Goal: Transaction & Acquisition: Purchase product/service

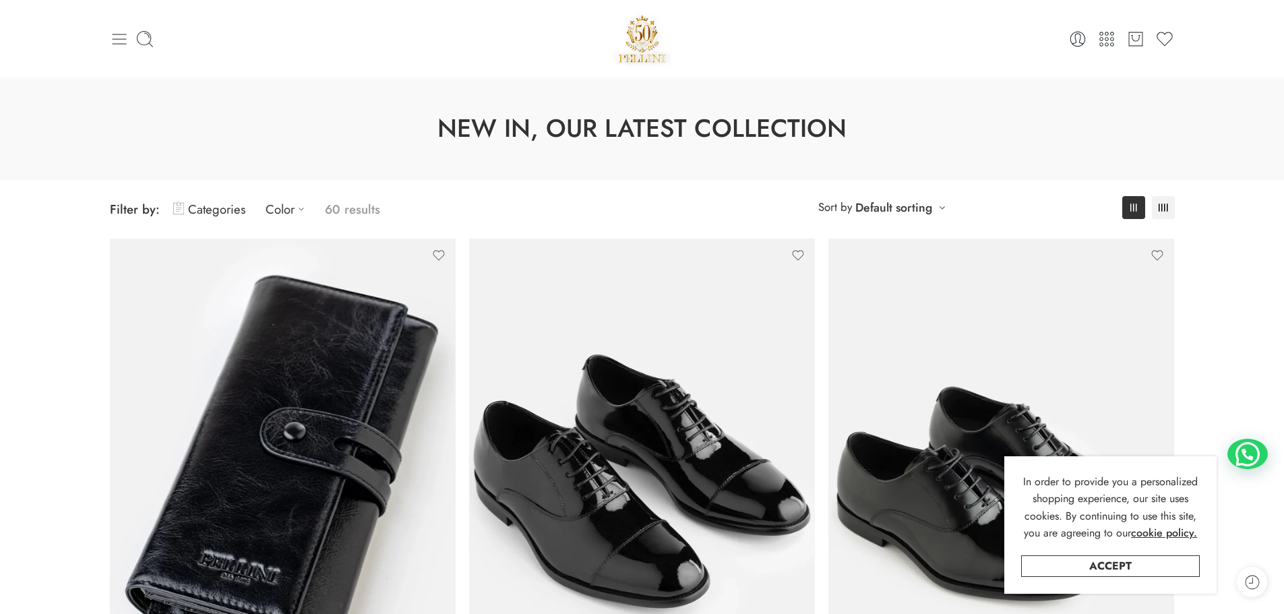
click at [118, 40] on icon at bounding box center [119, 39] width 19 height 19
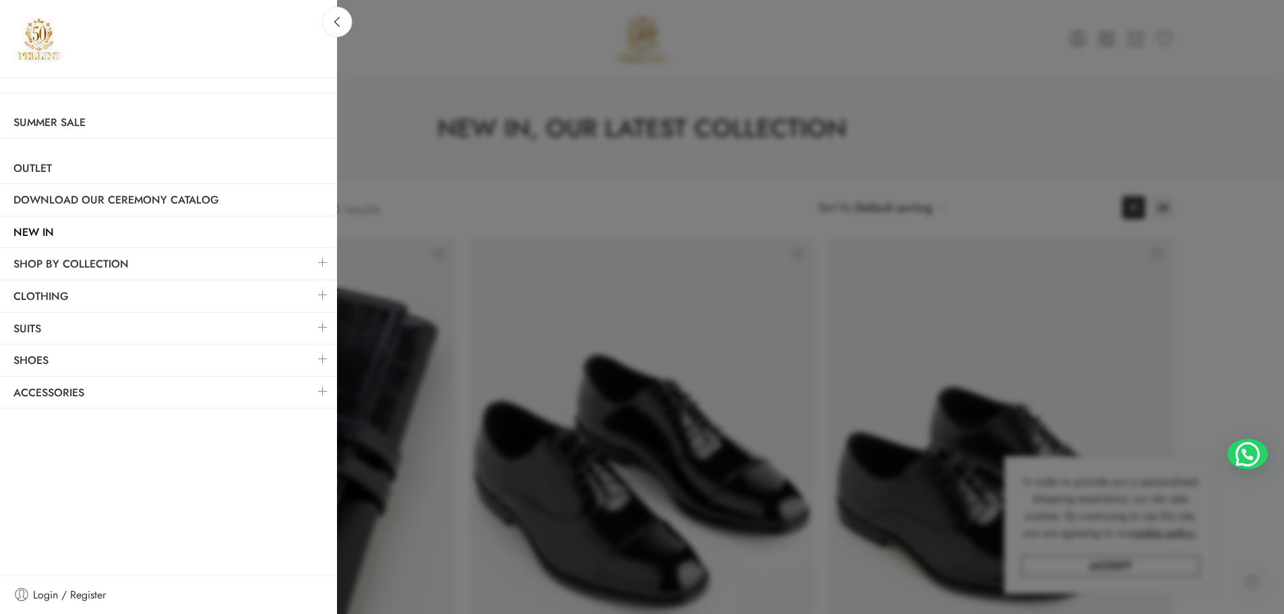
click at [320, 392] on link at bounding box center [323, 391] width 28 height 29
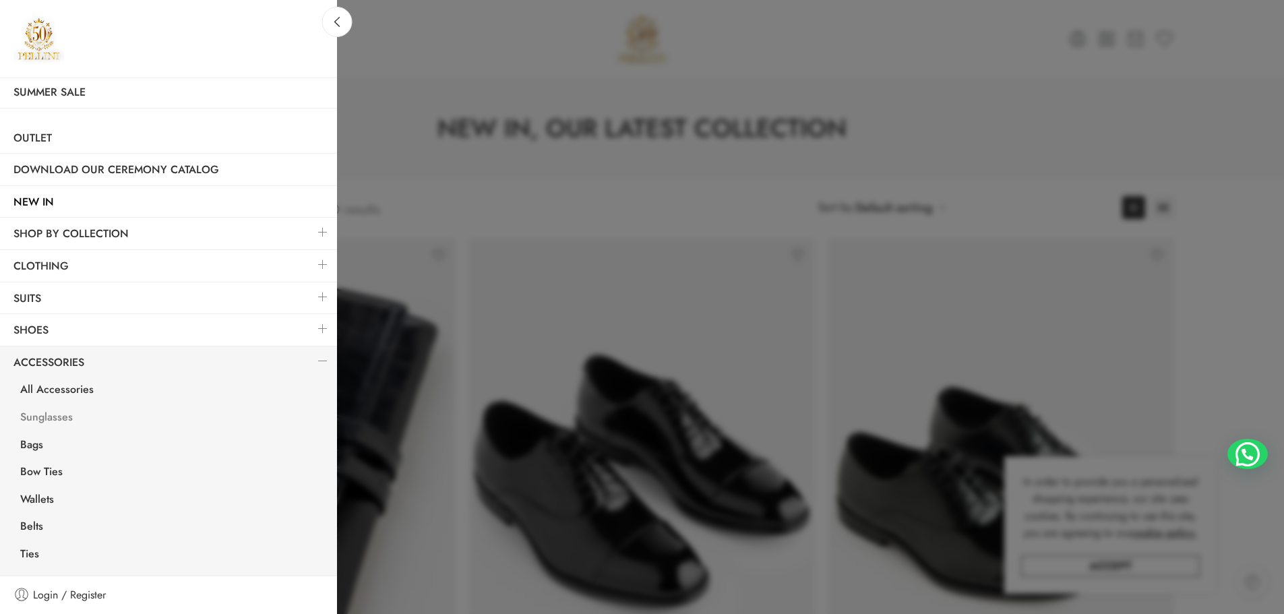
scroll to position [55, 0]
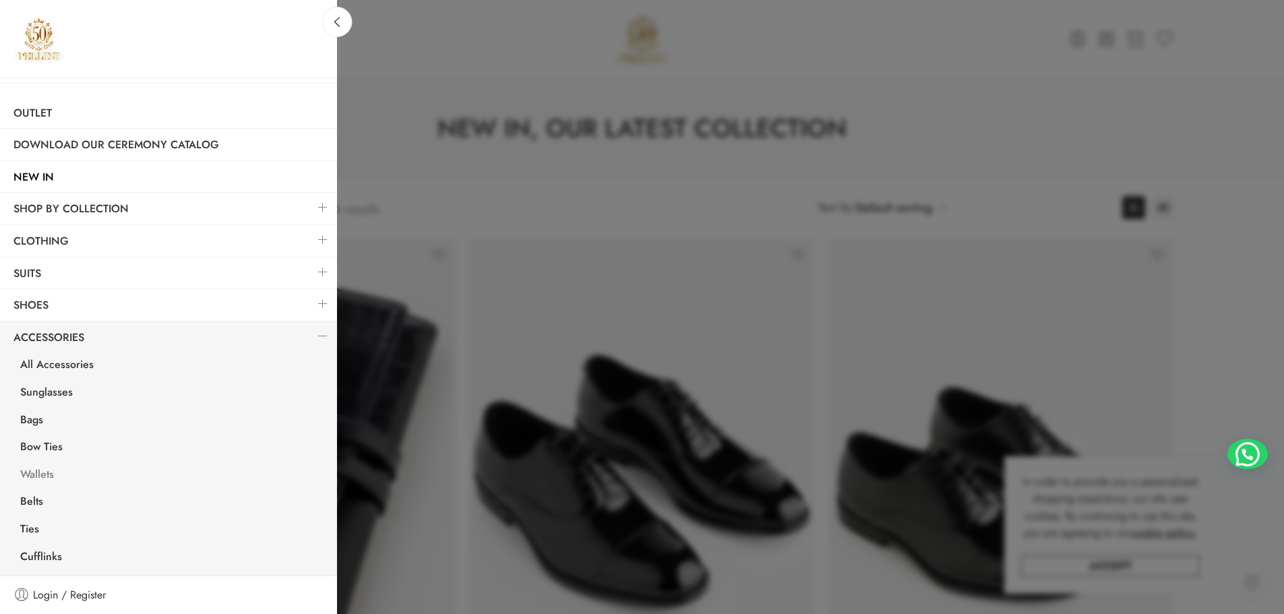
click at [37, 474] on link "Wallets" at bounding box center [172, 476] width 330 height 28
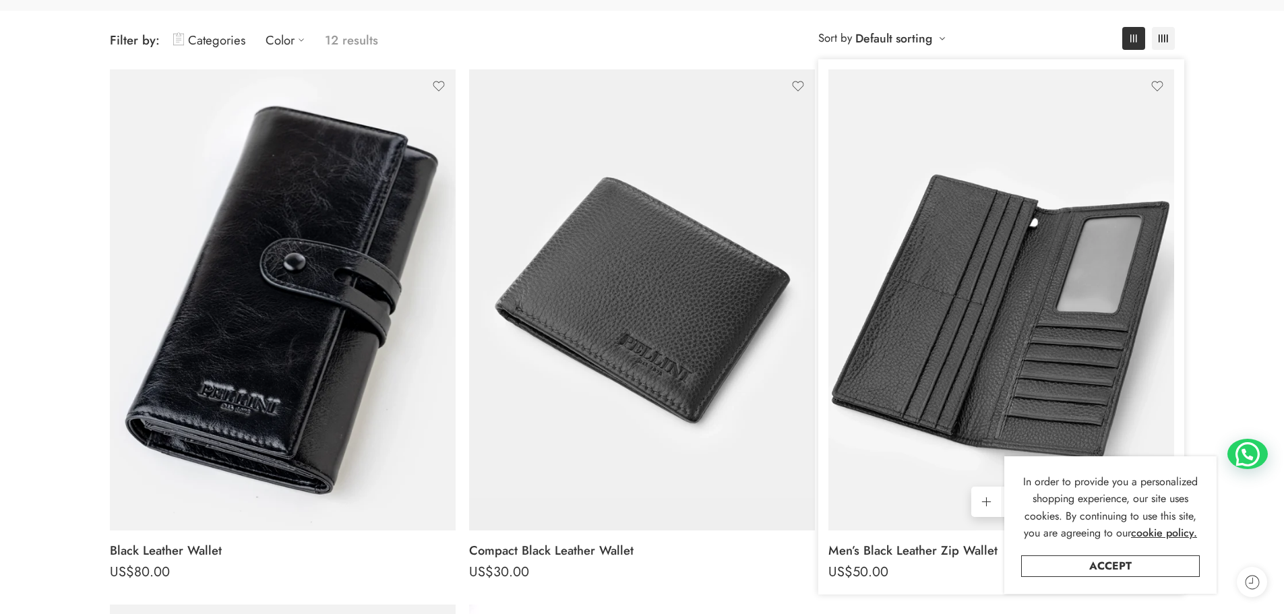
scroll to position [202, 0]
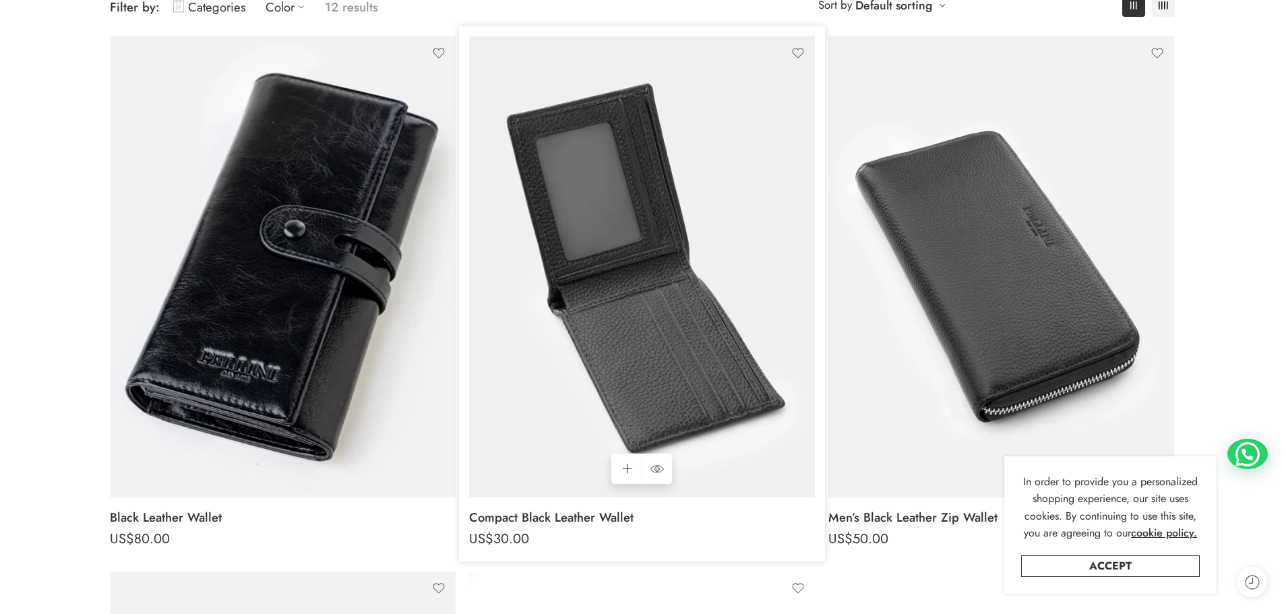
click at [661, 280] on img at bounding box center [642, 266] width 346 height 461
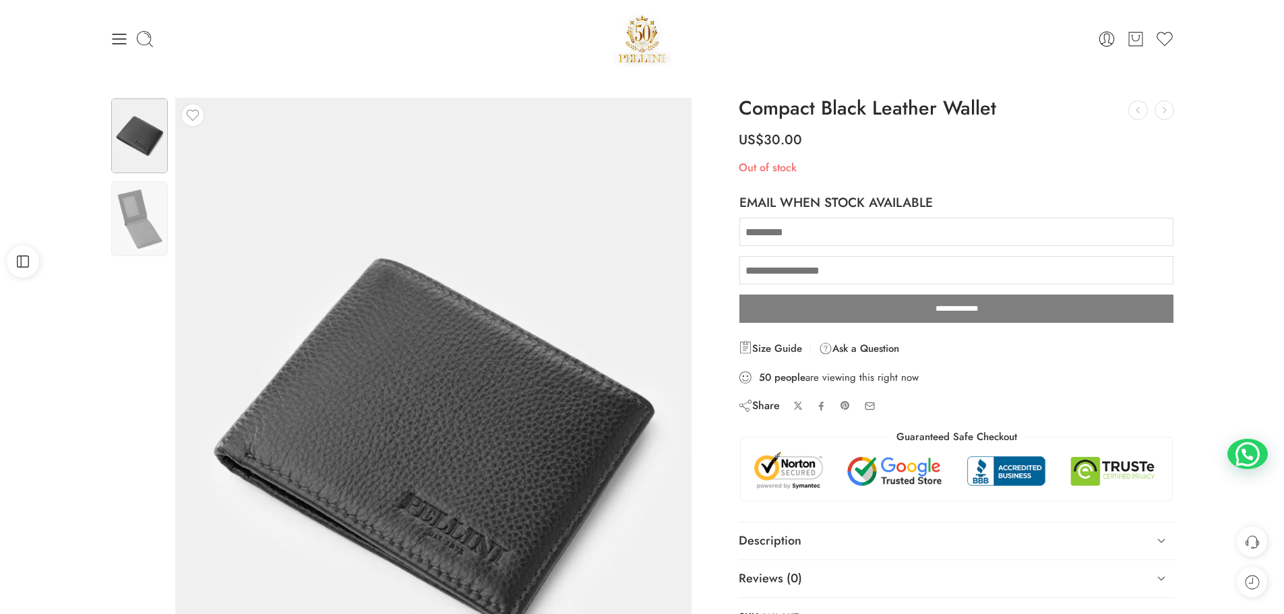
scroll to position [135, 0]
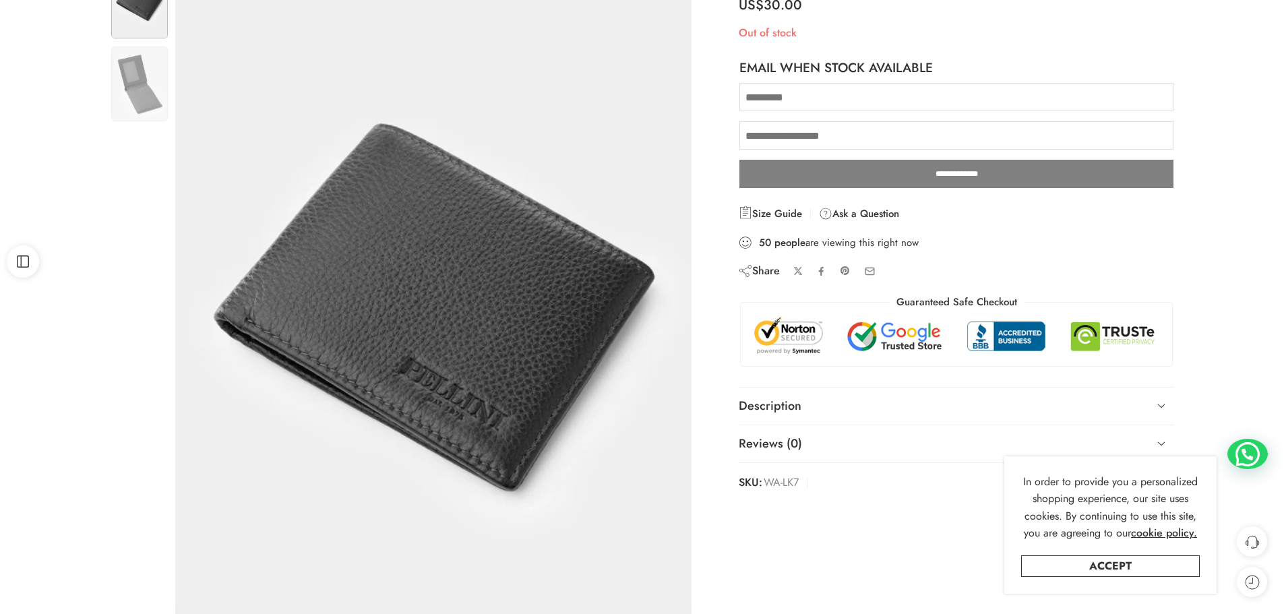
click at [583, 255] on img at bounding box center [407, 339] width 607 height 809
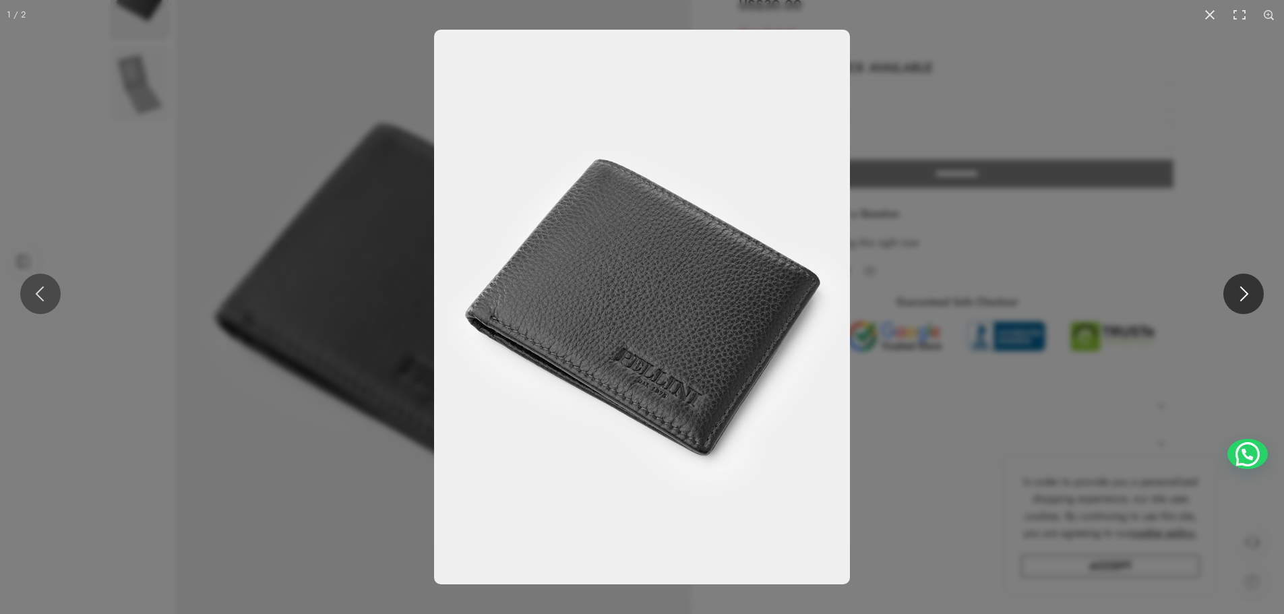
click at [1253, 286] on button at bounding box center [1243, 294] width 40 height 40
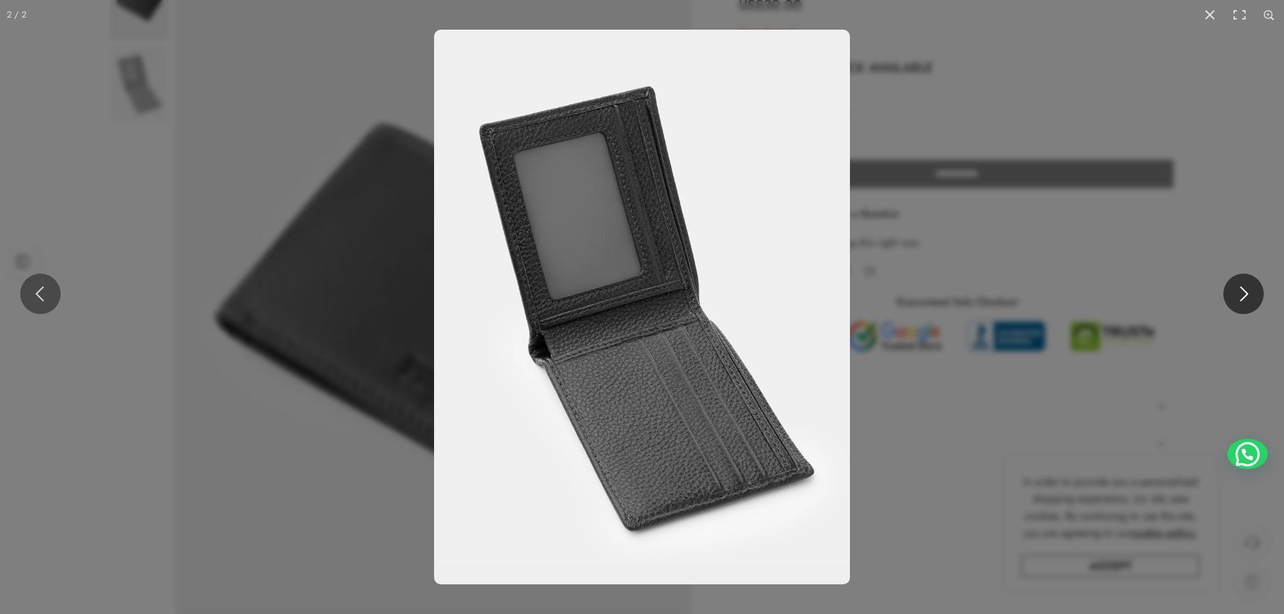
click at [1253, 286] on button at bounding box center [1243, 294] width 40 height 40
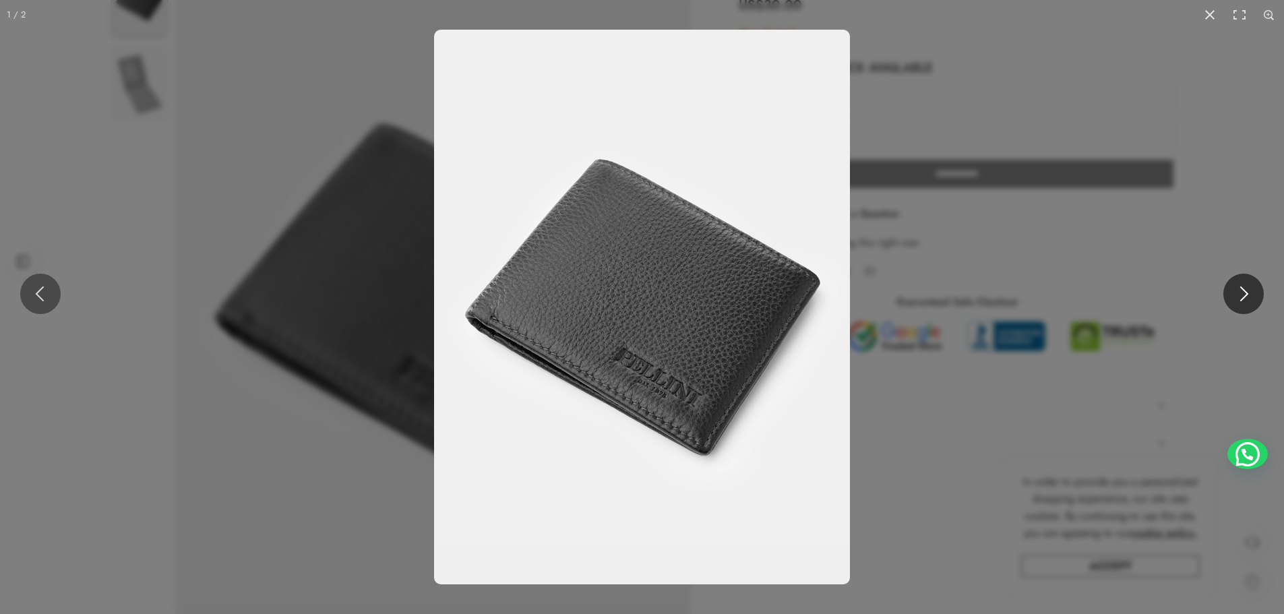
click at [1253, 286] on button at bounding box center [1243, 294] width 40 height 40
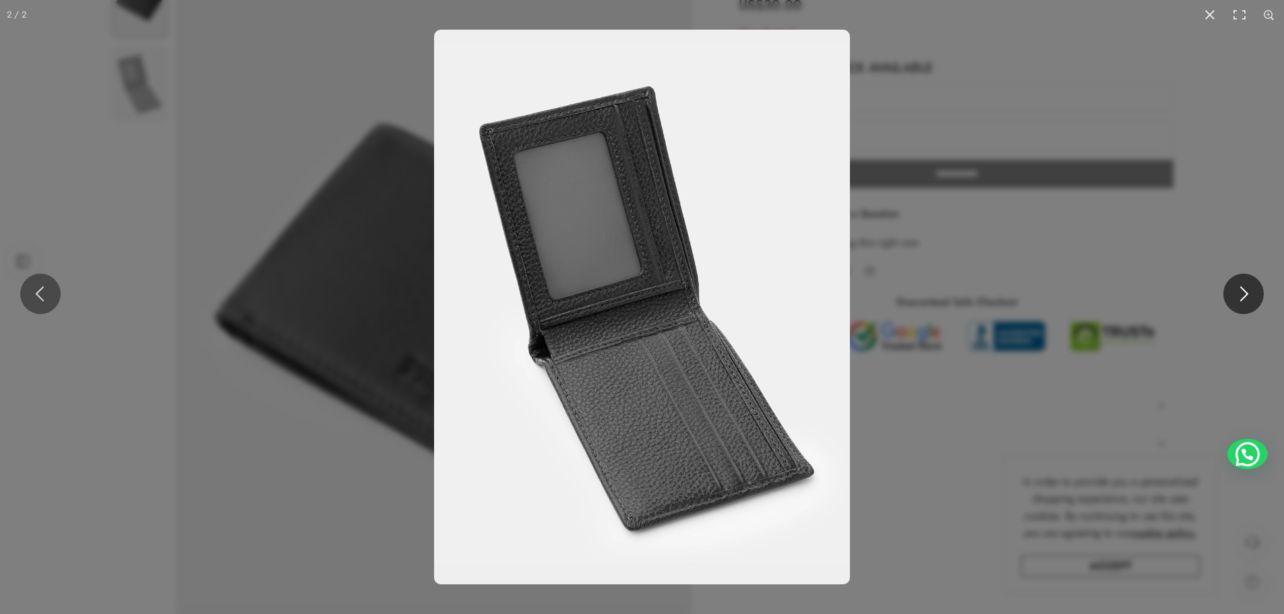
click at [1253, 286] on button at bounding box center [1243, 294] width 40 height 40
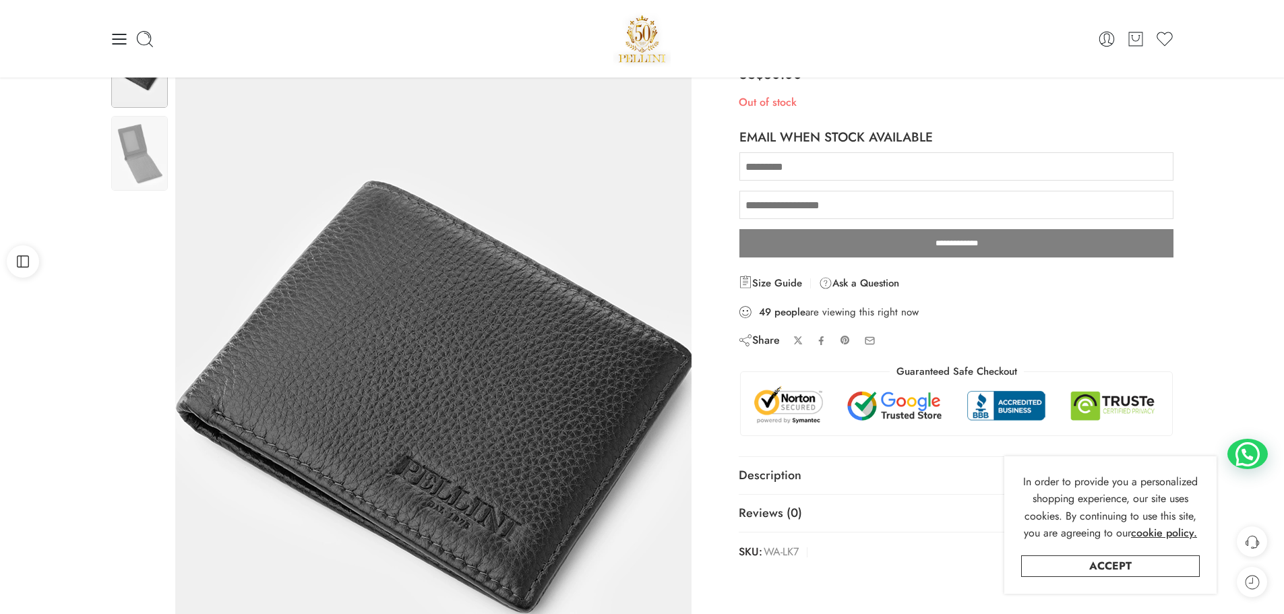
scroll to position [0, 0]
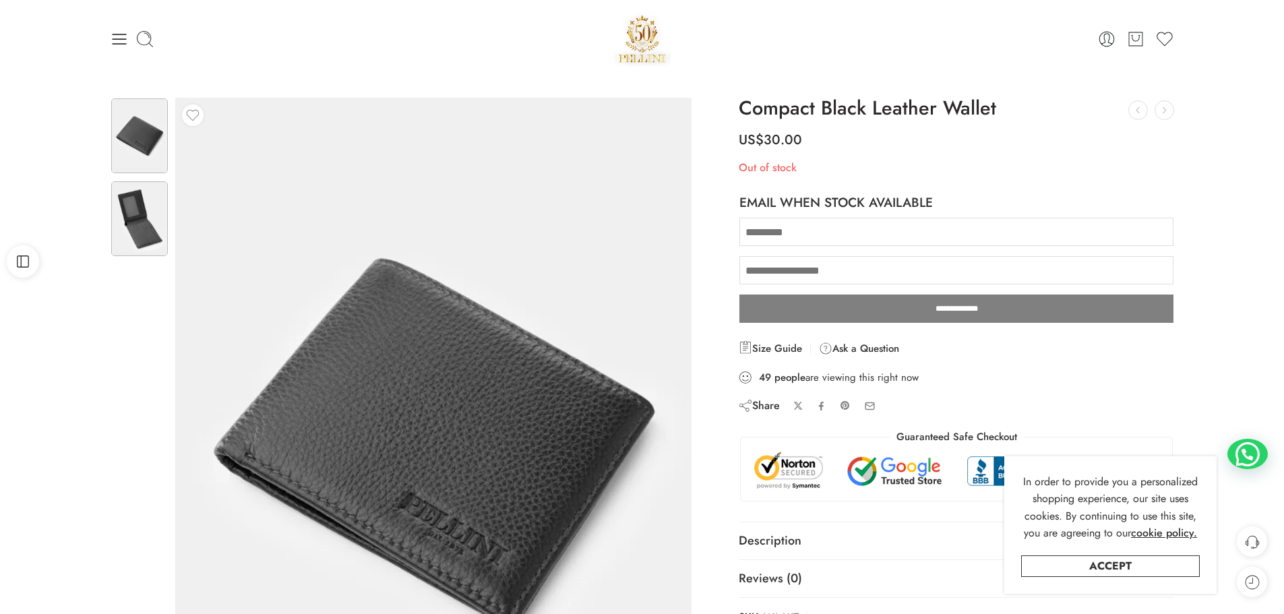
click at [148, 201] on img at bounding box center [139, 218] width 57 height 75
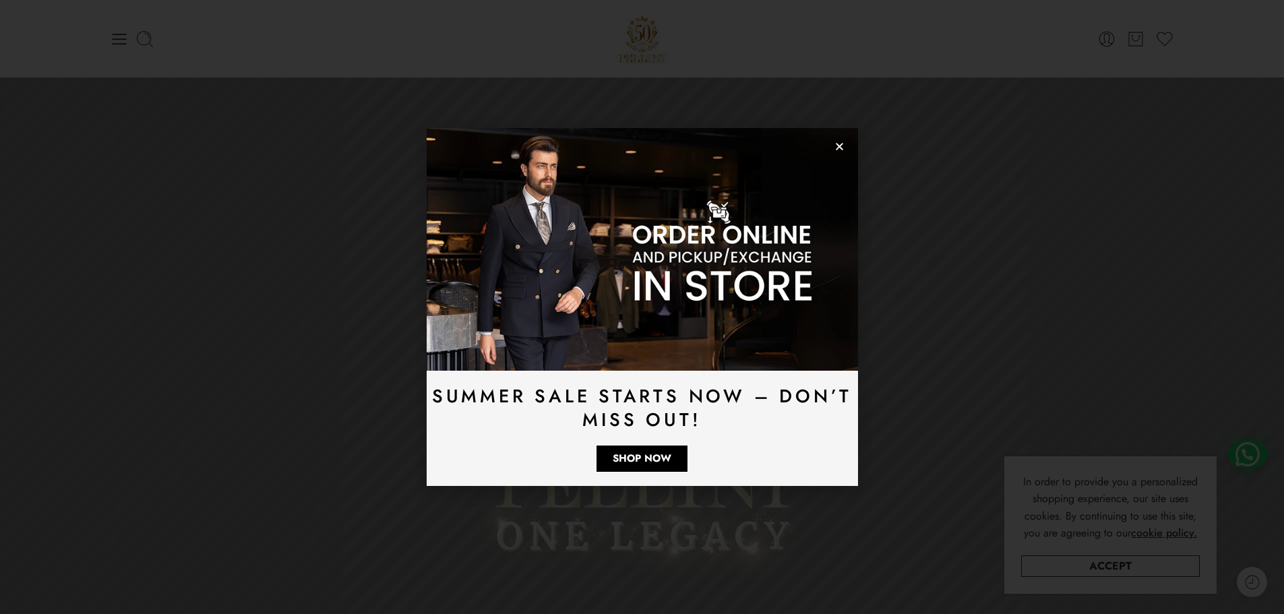
click at [841, 145] on use "Close" at bounding box center [839, 146] width 7 height 7
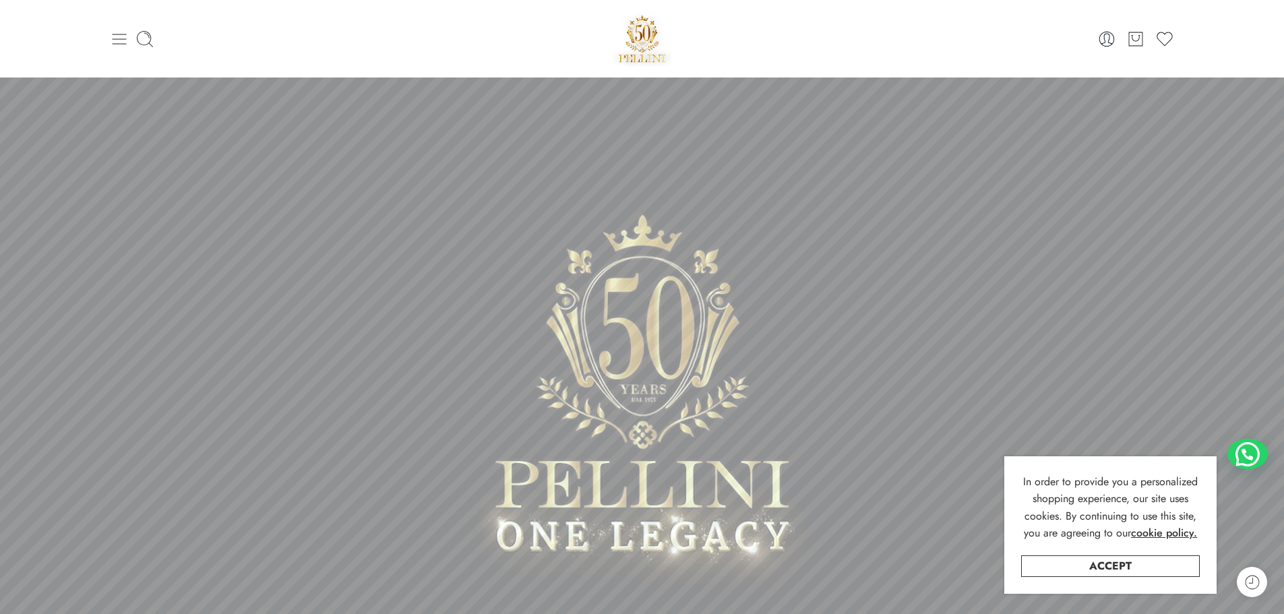
click at [121, 45] on icon at bounding box center [119, 39] width 19 height 19
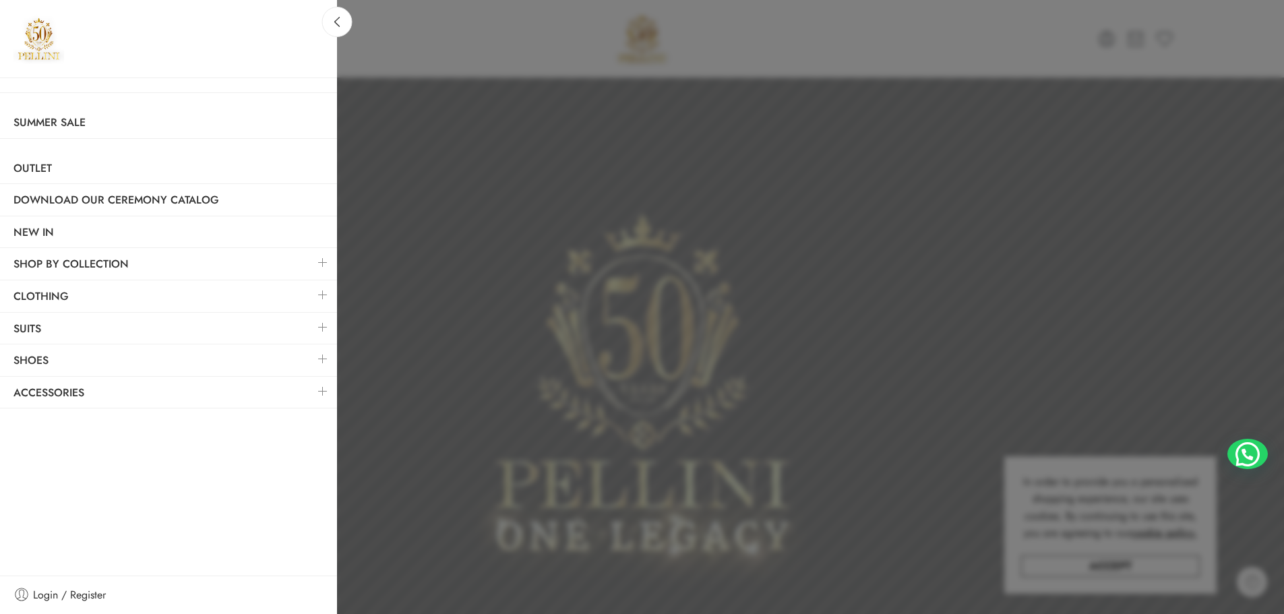
click at [328, 397] on link at bounding box center [323, 391] width 28 height 29
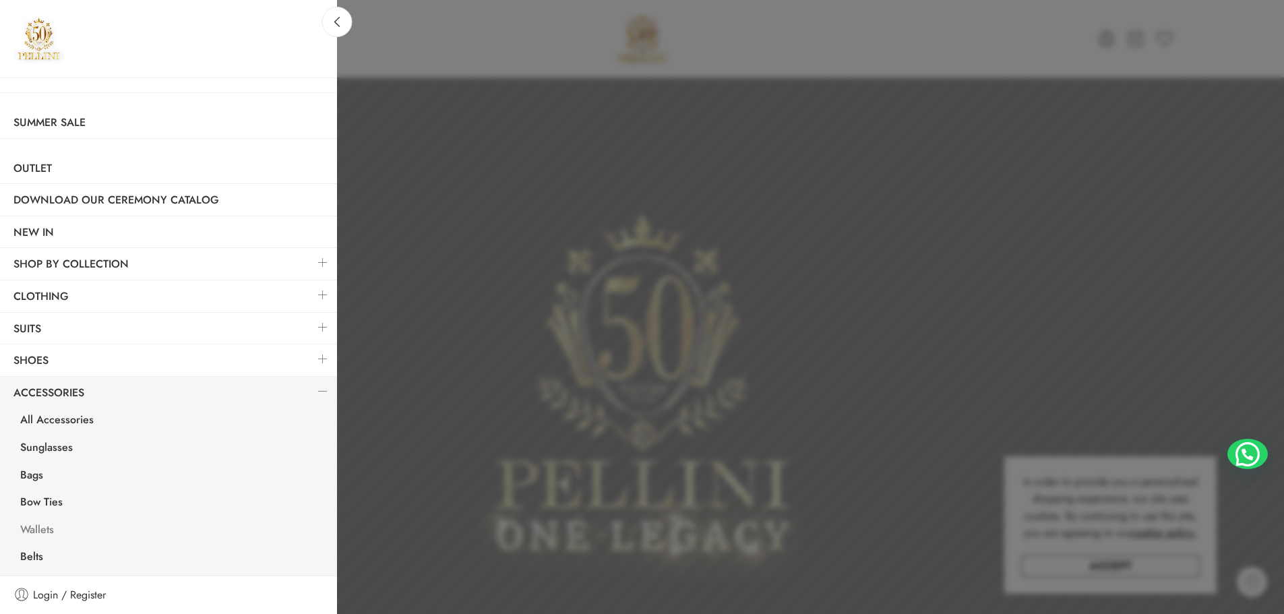
click at [36, 529] on link "Wallets" at bounding box center [172, 532] width 330 height 28
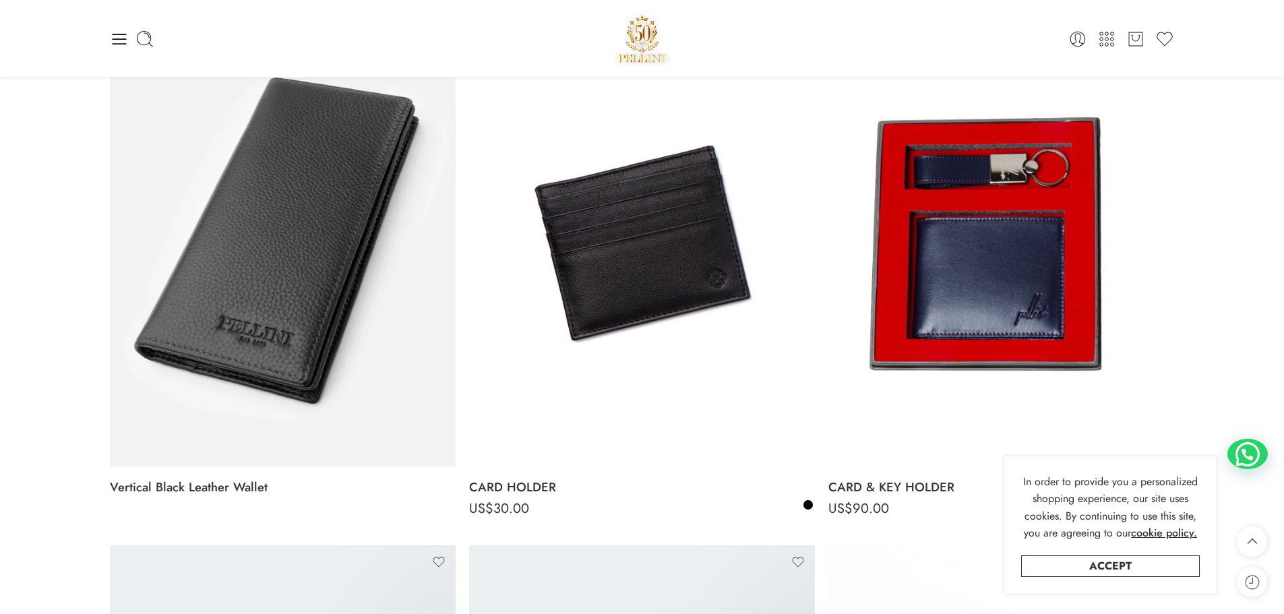
scroll to position [741, 0]
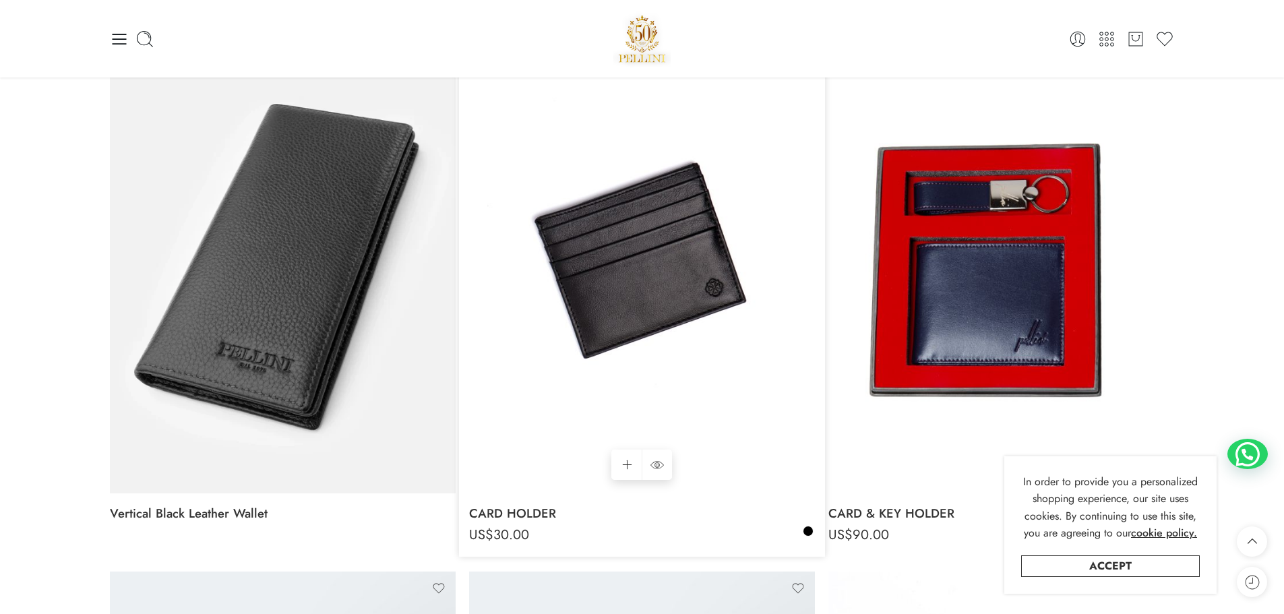
click at [624, 248] on img at bounding box center [642, 262] width 346 height 461
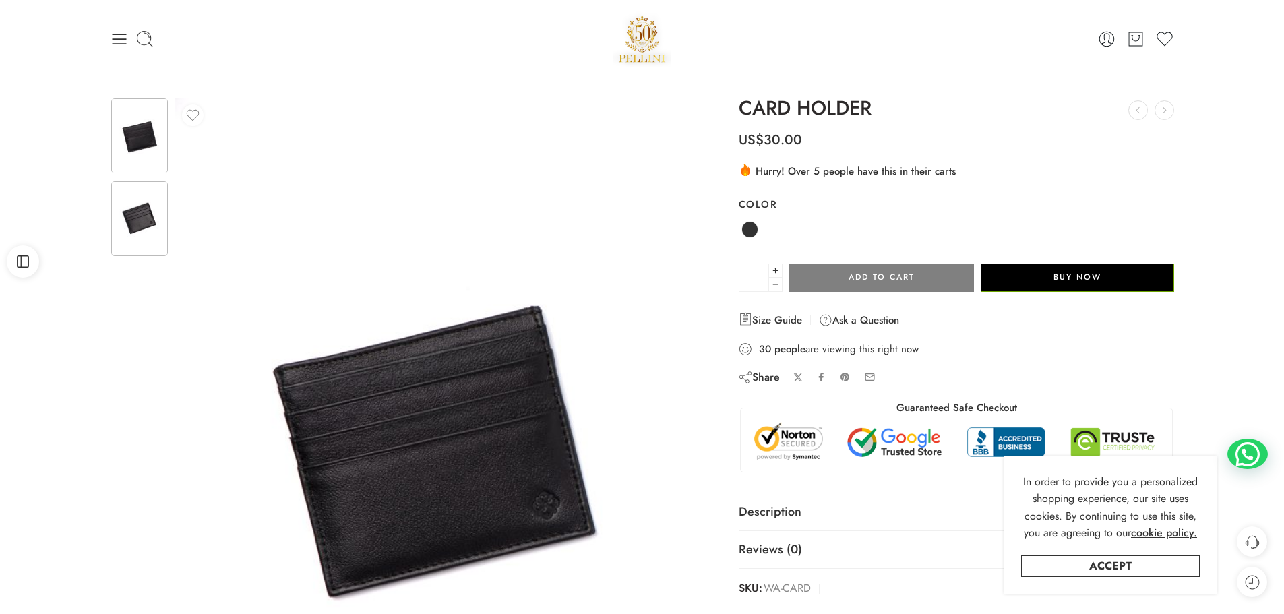
click at [138, 213] on img at bounding box center [139, 218] width 57 height 75
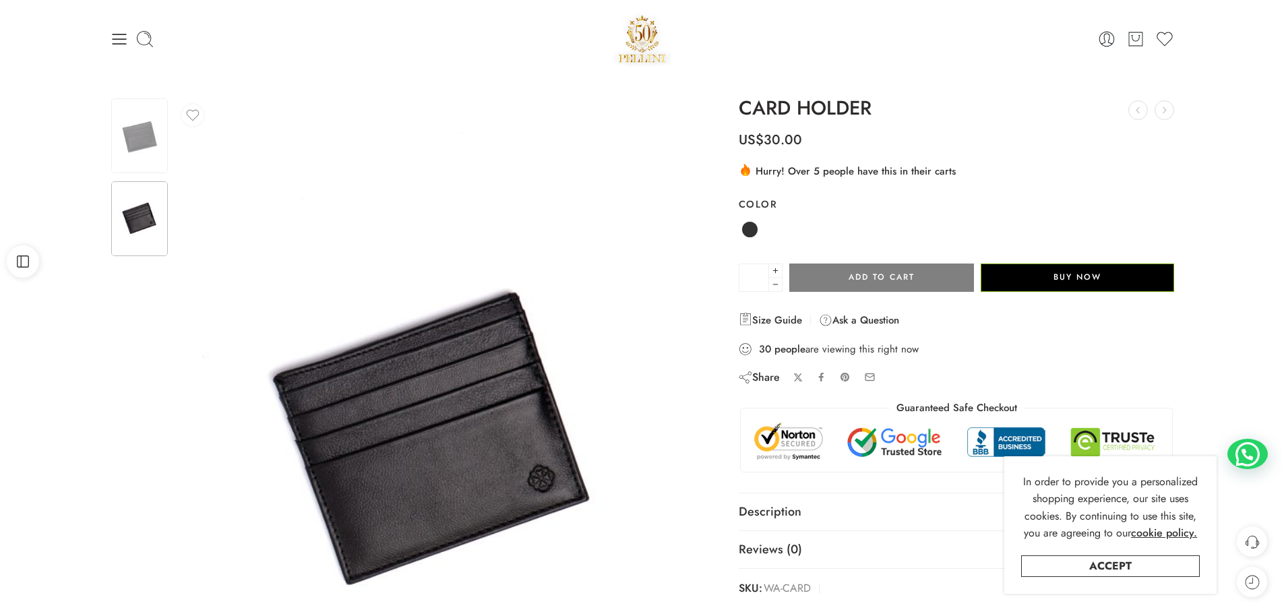
click at [485, 433] on img at bounding box center [433, 442] width 516 height 688
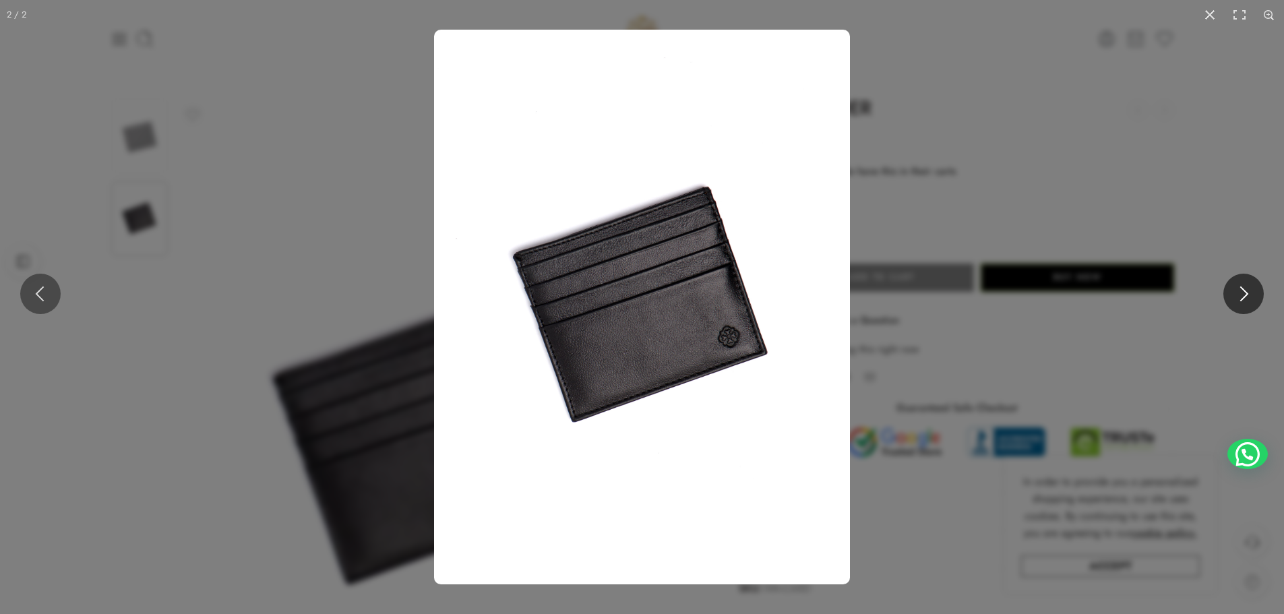
click at [1241, 289] on button at bounding box center [1243, 294] width 40 height 40
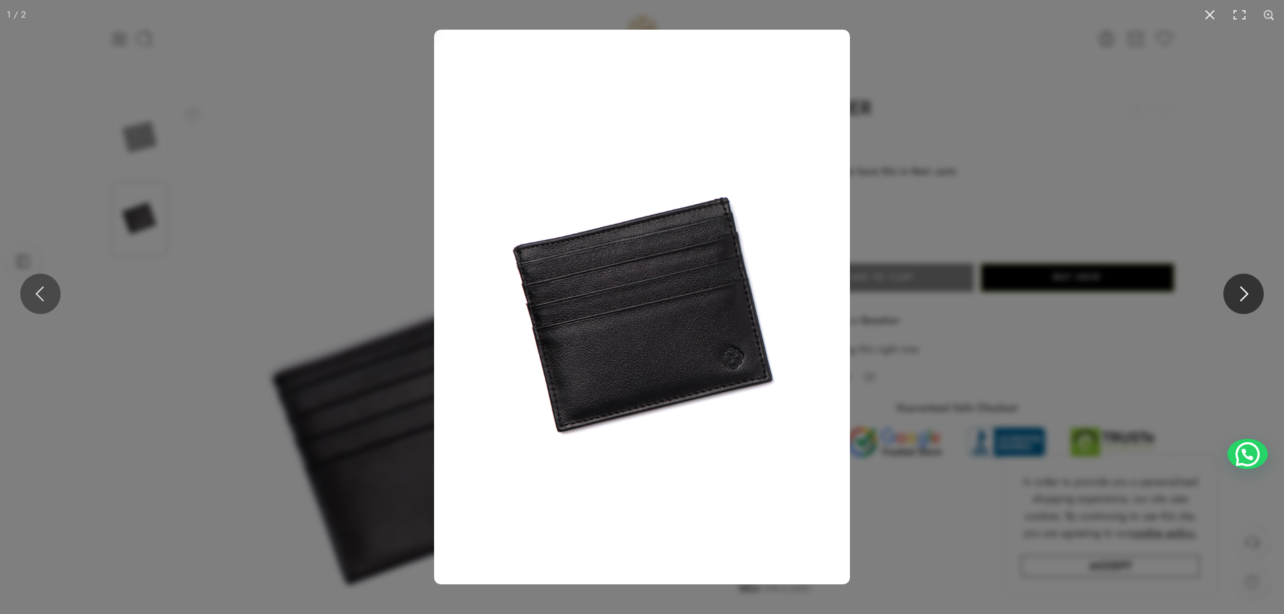
click at [1241, 289] on button at bounding box center [1243, 294] width 40 height 40
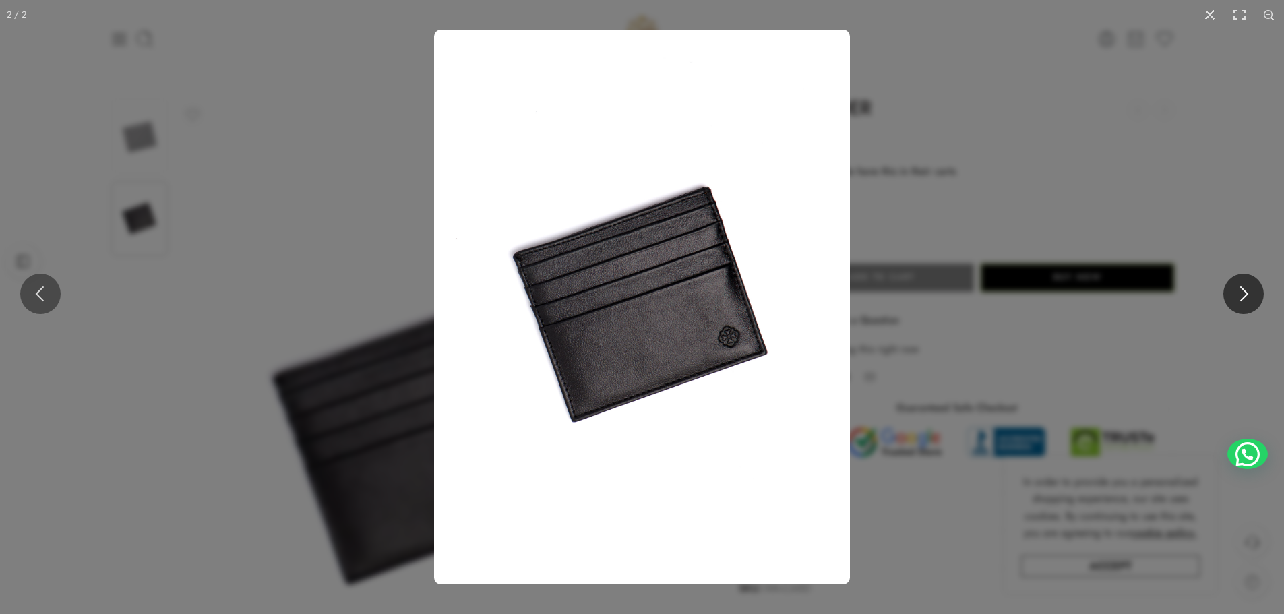
click at [1241, 289] on button at bounding box center [1243, 294] width 40 height 40
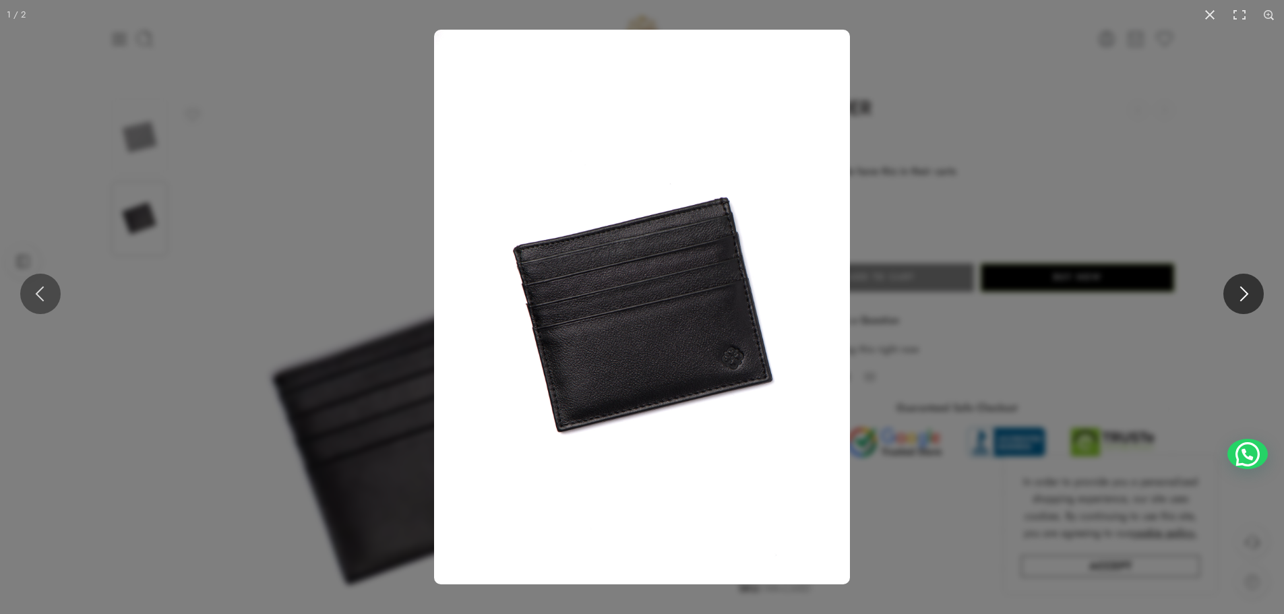
click at [1241, 289] on button at bounding box center [1243, 294] width 40 height 40
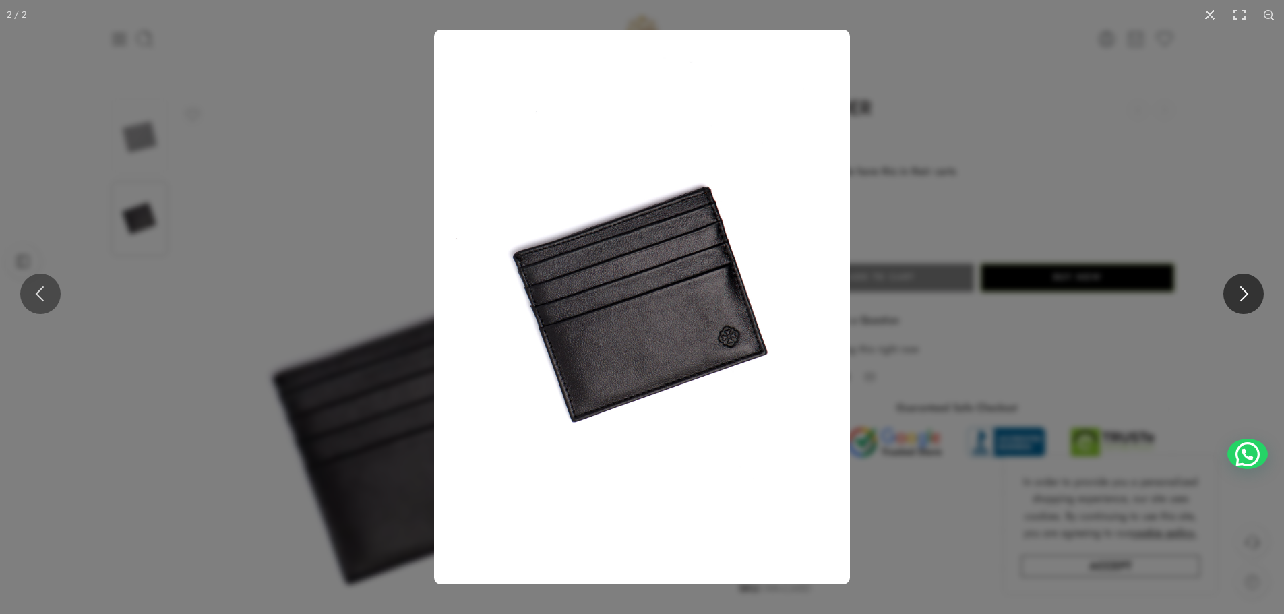
click at [1241, 289] on button at bounding box center [1243, 294] width 40 height 40
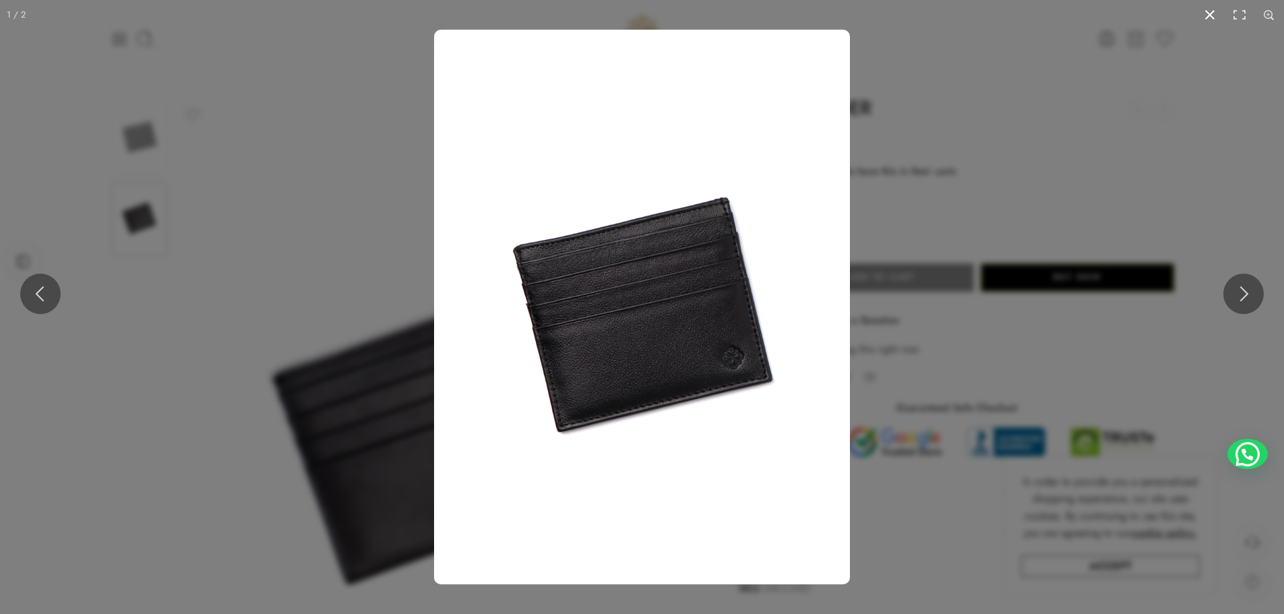
click at [1205, 17] on button at bounding box center [1210, 15] width 30 height 30
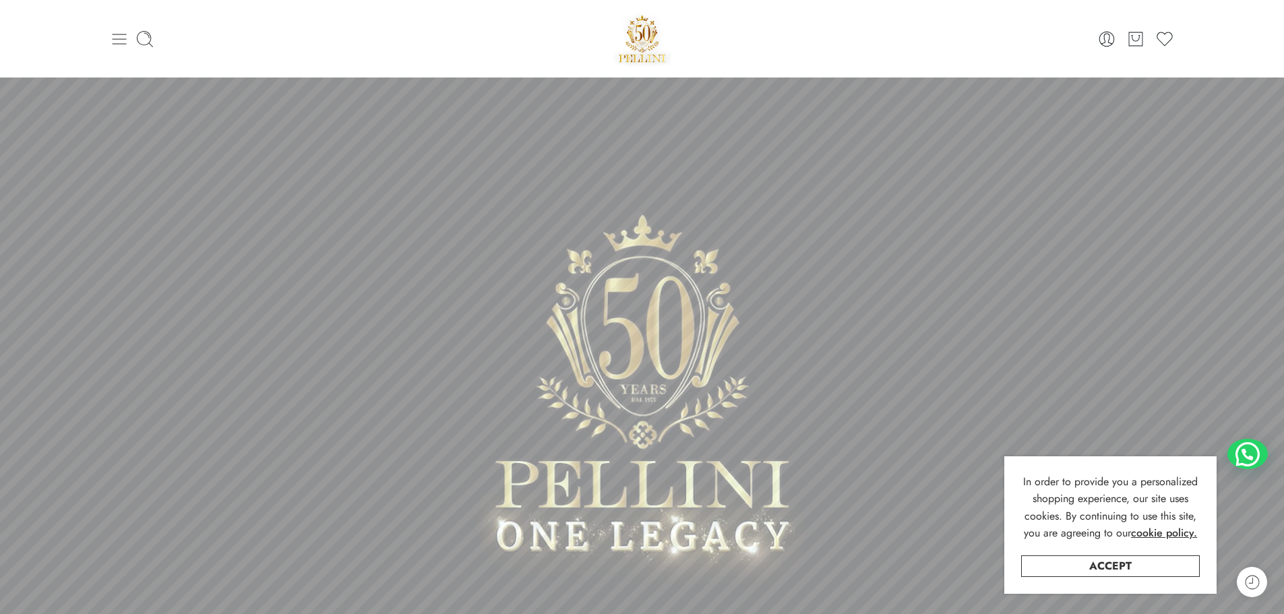
click at [117, 40] on icon at bounding box center [119, 39] width 19 height 19
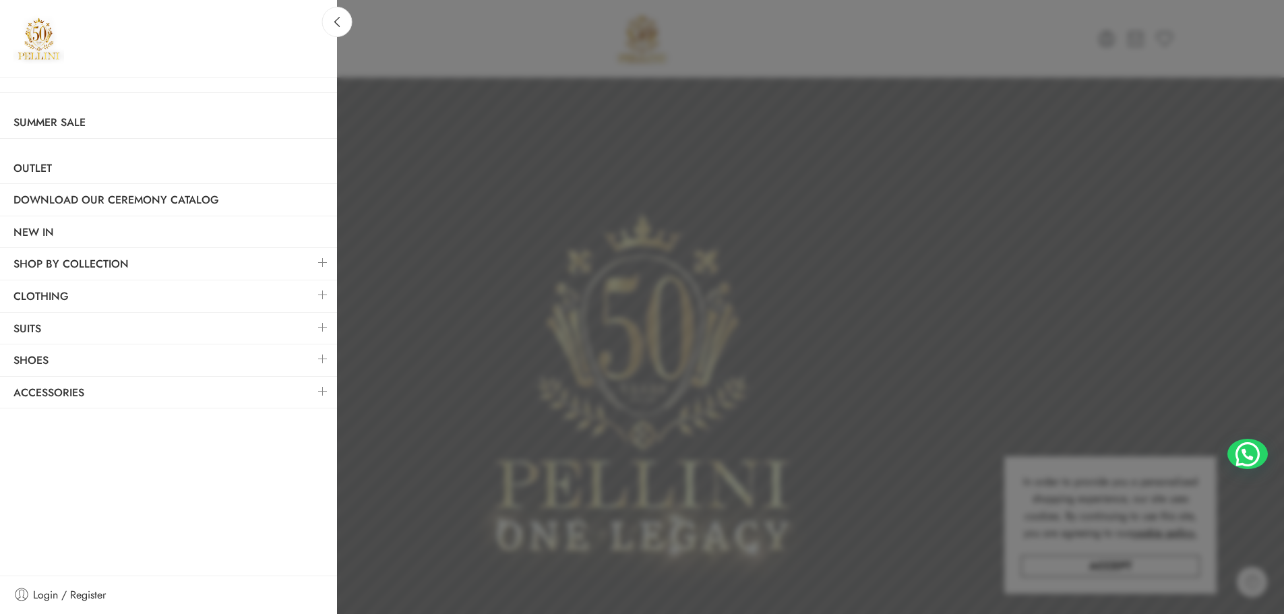
click at [326, 394] on link at bounding box center [323, 391] width 28 height 29
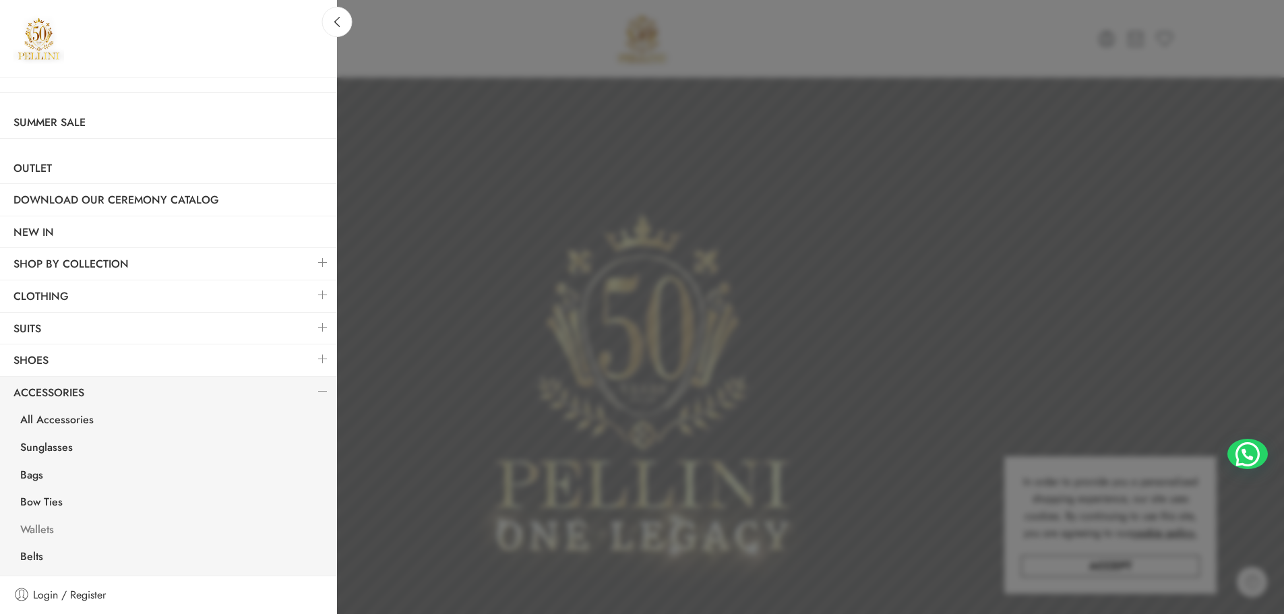
click at [59, 528] on link "Wallets" at bounding box center [172, 532] width 330 height 28
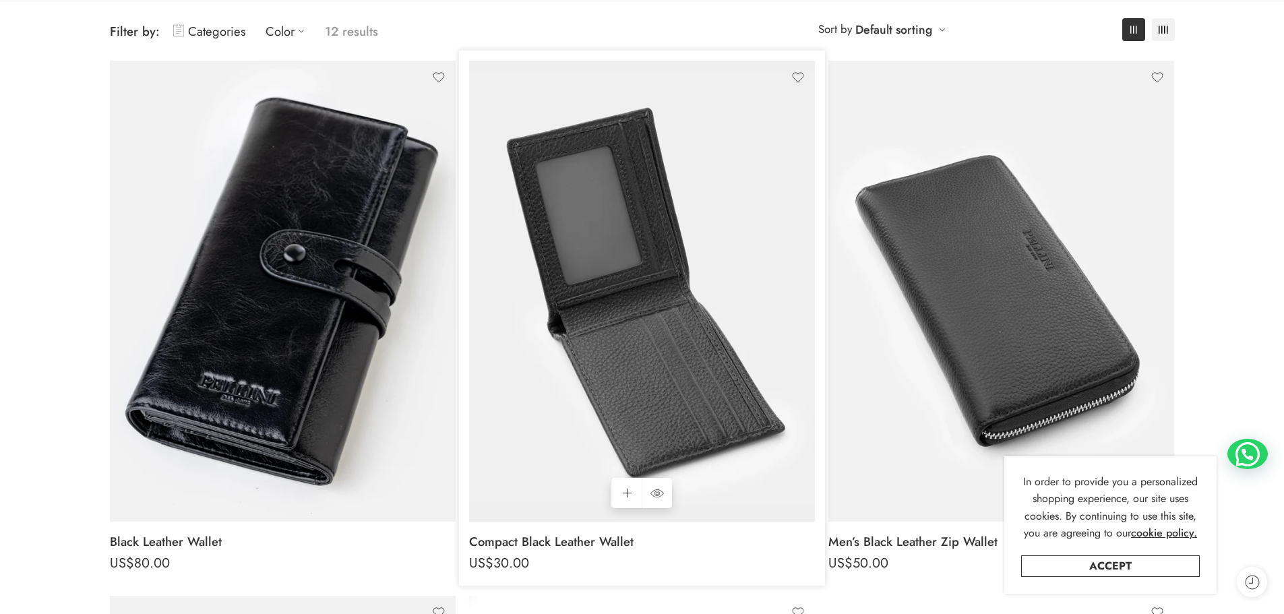
scroll to position [270, 0]
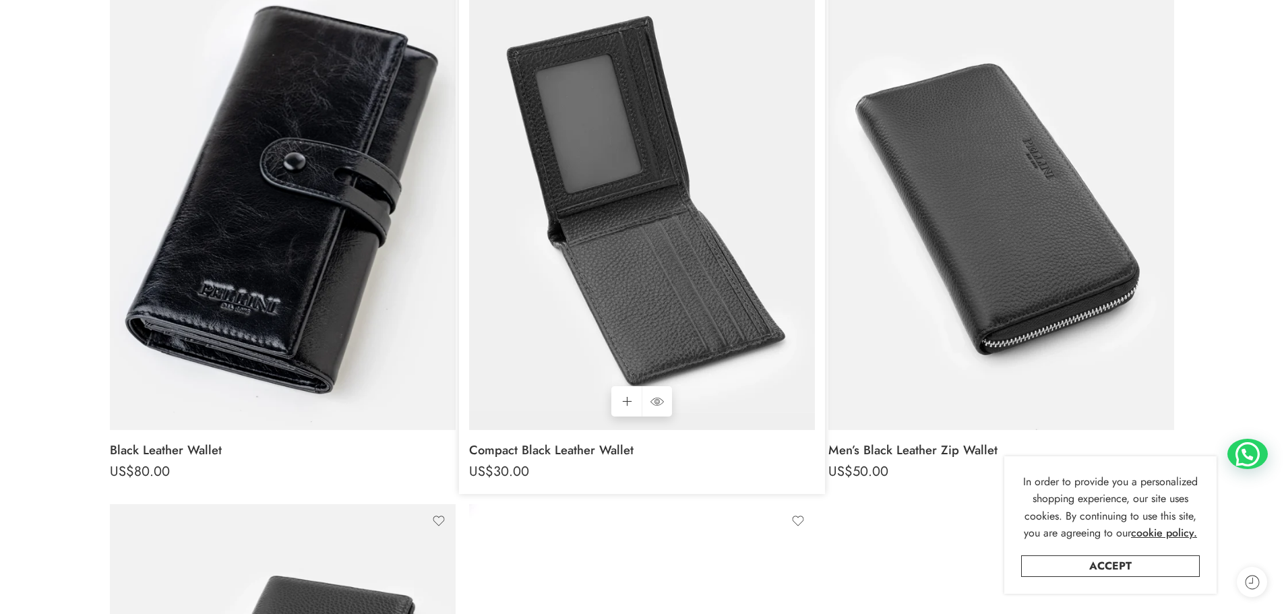
click at [619, 199] on img at bounding box center [642, 199] width 346 height 461
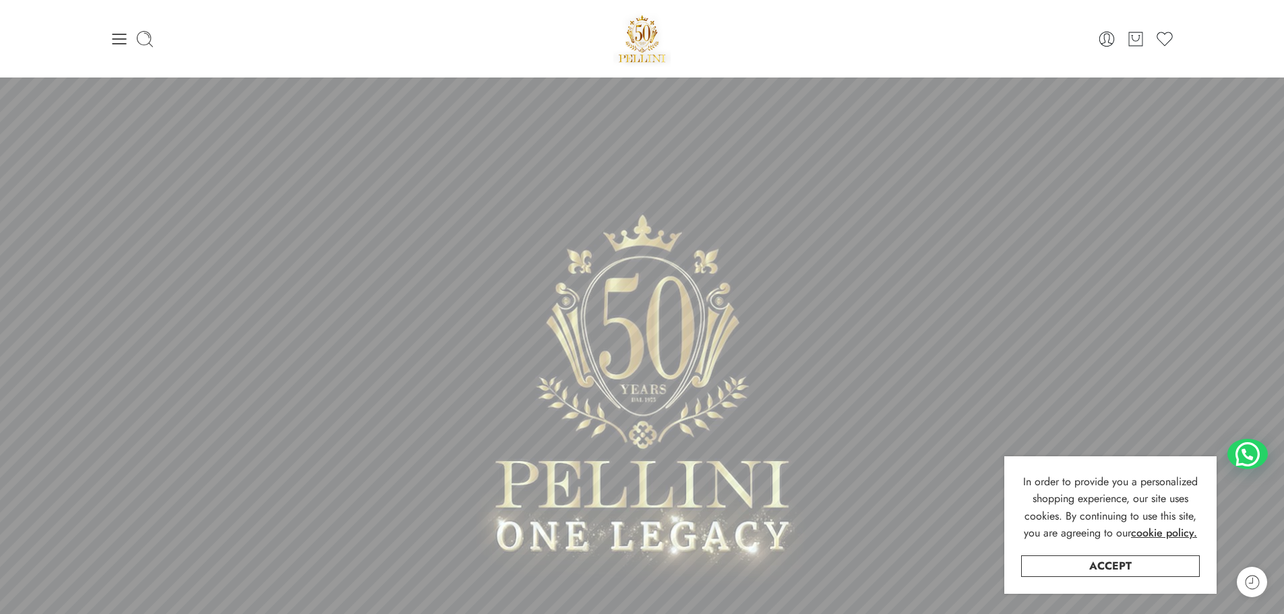
click at [119, 44] on icon at bounding box center [119, 39] width 14 height 11
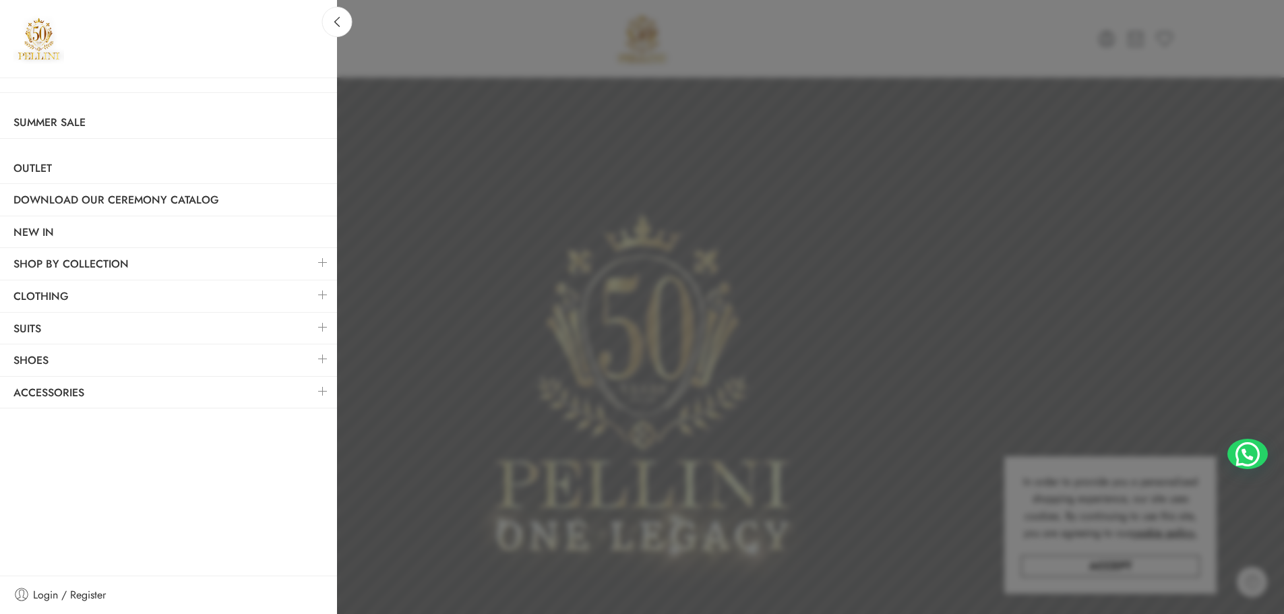
click at [324, 290] on link at bounding box center [323, 294] width 28 height 29
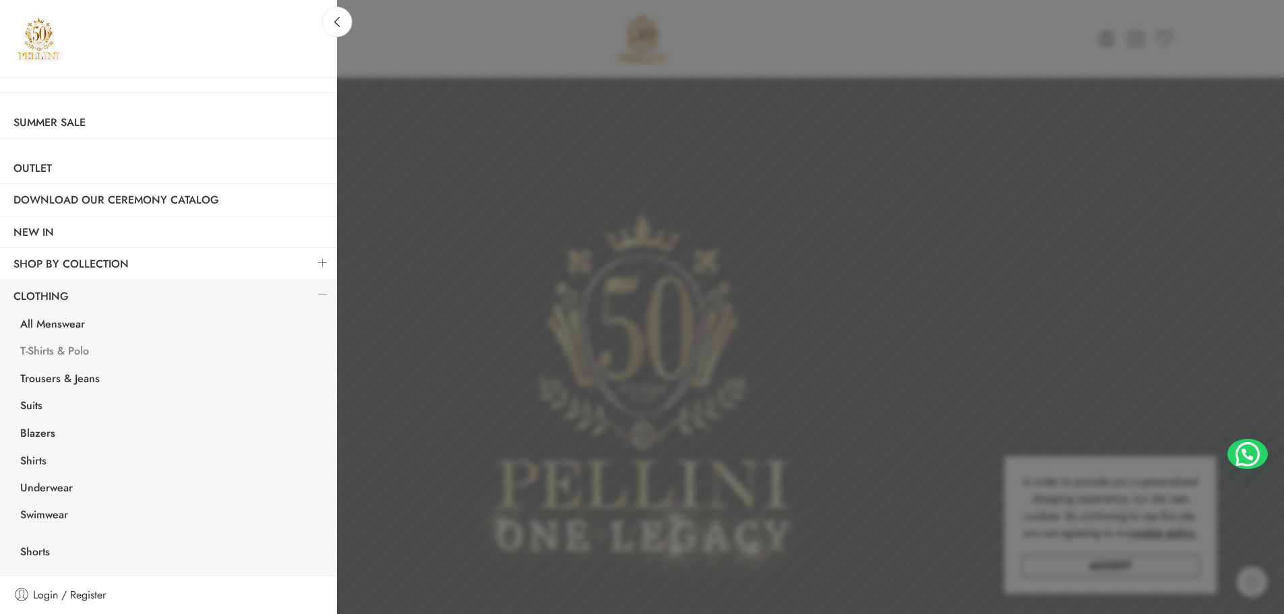
click at [69, 352] on link "T-Shirts & Polo" at bounding box center [172, 353] width 330 height 28
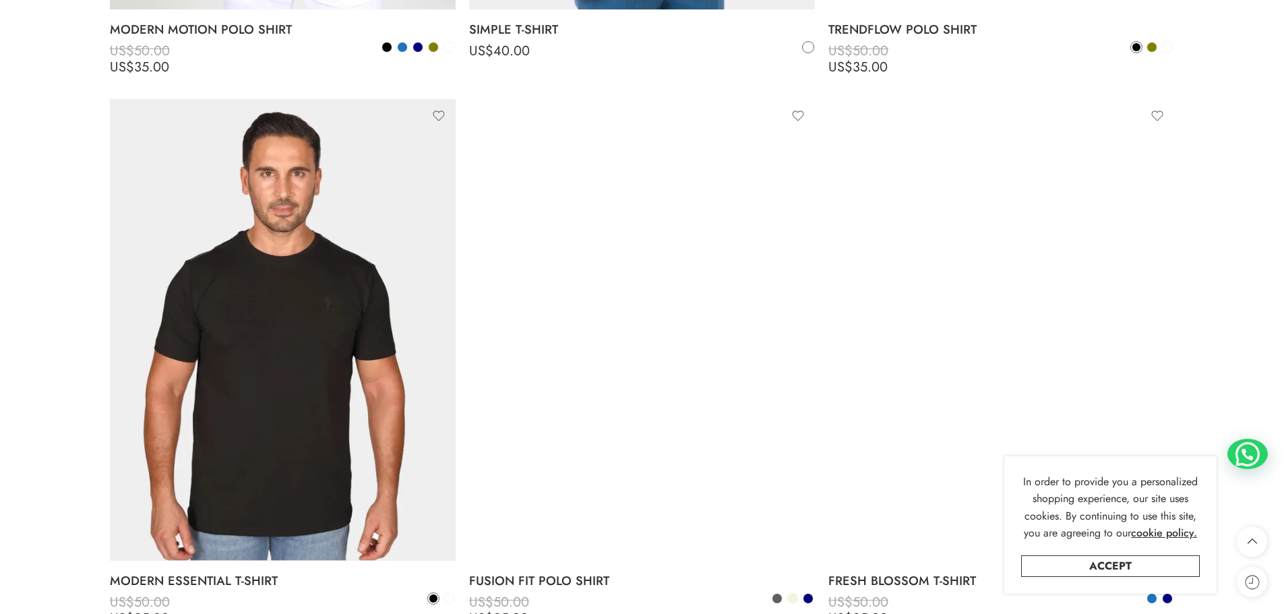
scroll to position [5258, 0]
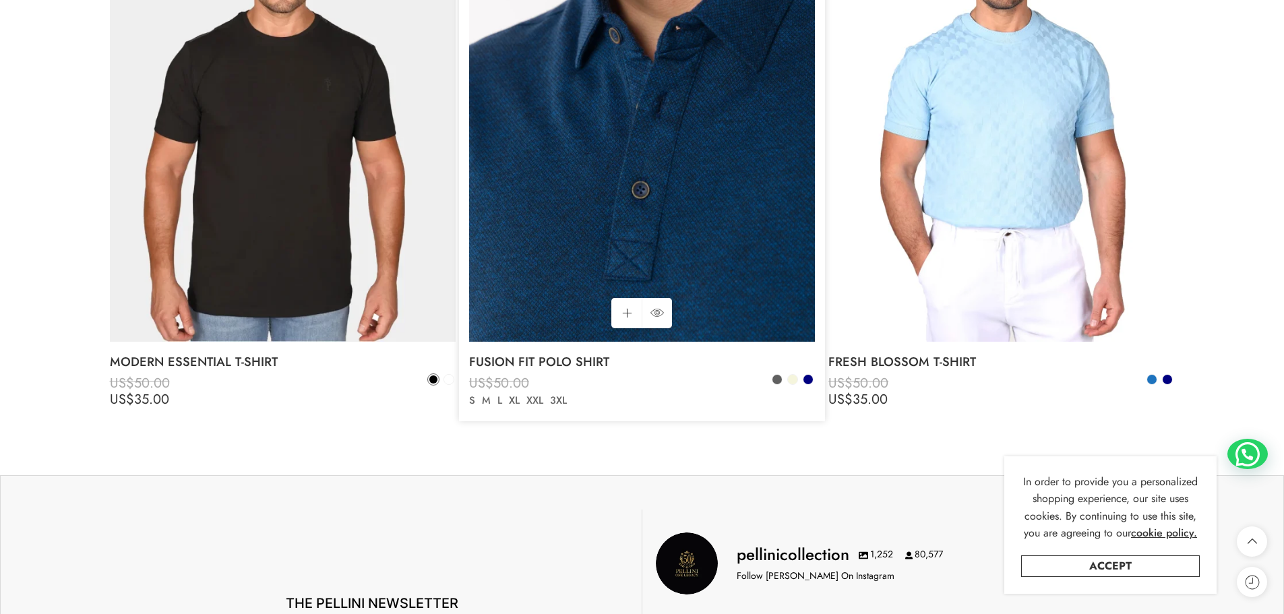
click at [639, 200] on img at bounding box center [642, 110] width 346 height 461
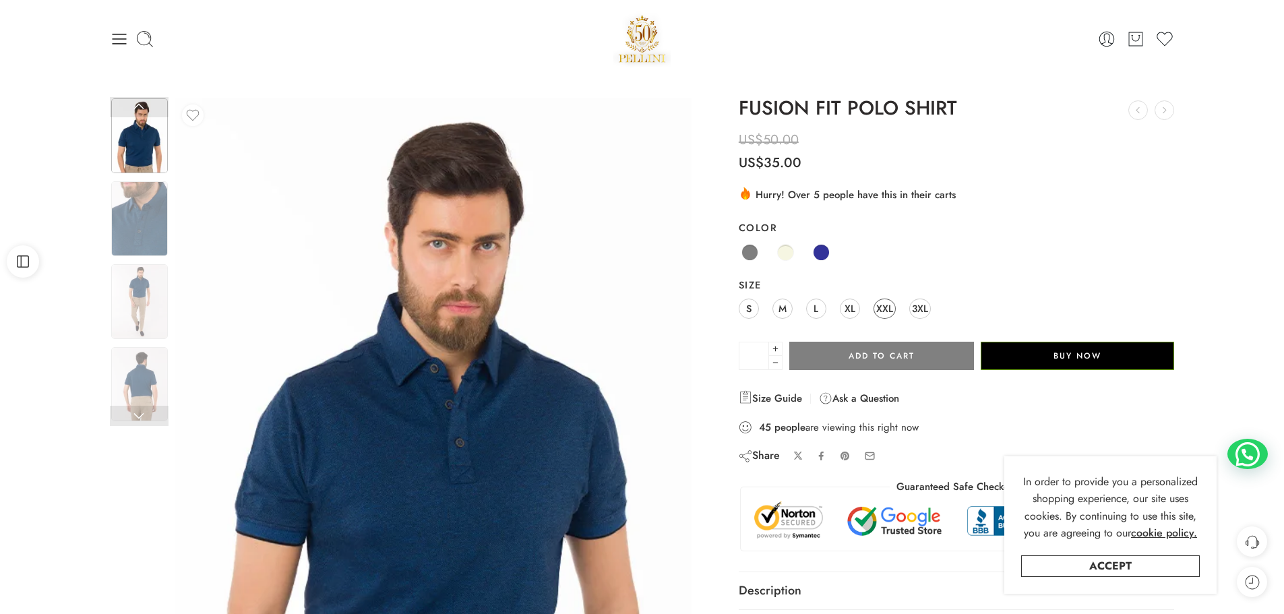
click at [886, 313] on span "XXL" at bounding box center [884, 308] width 17 height 18
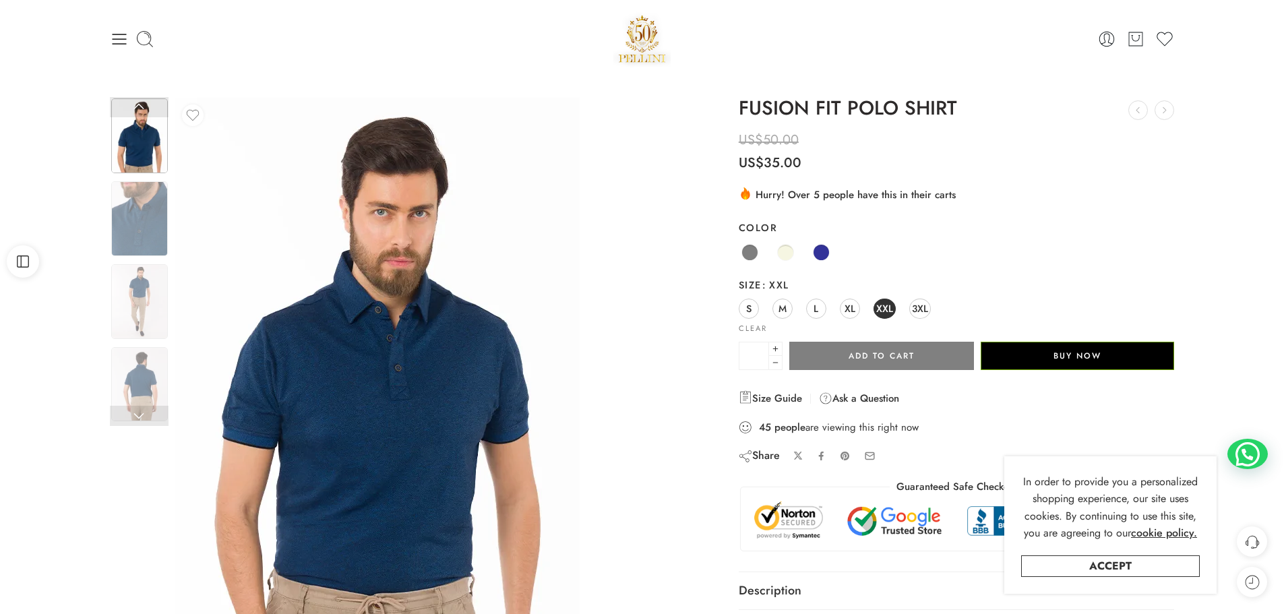
click at [462, 427] on img at bounding box center [377, 367] width 404 height 539
